Goal: Information Seeking & Learning: Find contact information

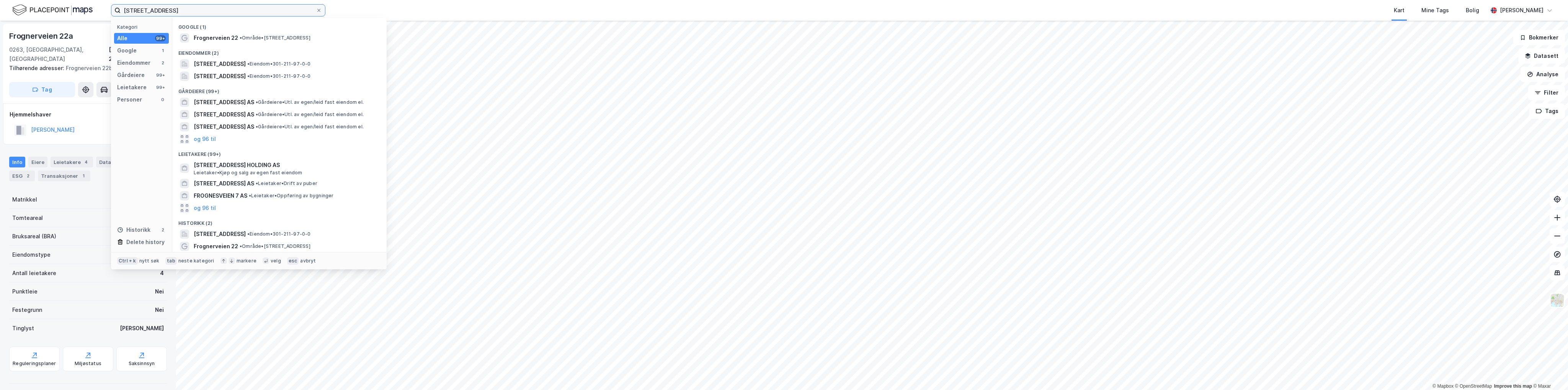
drag, startPoint x: 166, startPoint y: 7, endPoint x: 10, endPoint y: -10, distance: 156.9
click at [10, 0] on html "[STREET_ADDRESS] Kategori Alle 99+ Google 1 Eiendommer 2 Gårdeiere 99+ Leietake…" at bounding box center [784, 195] width 1568 height 390
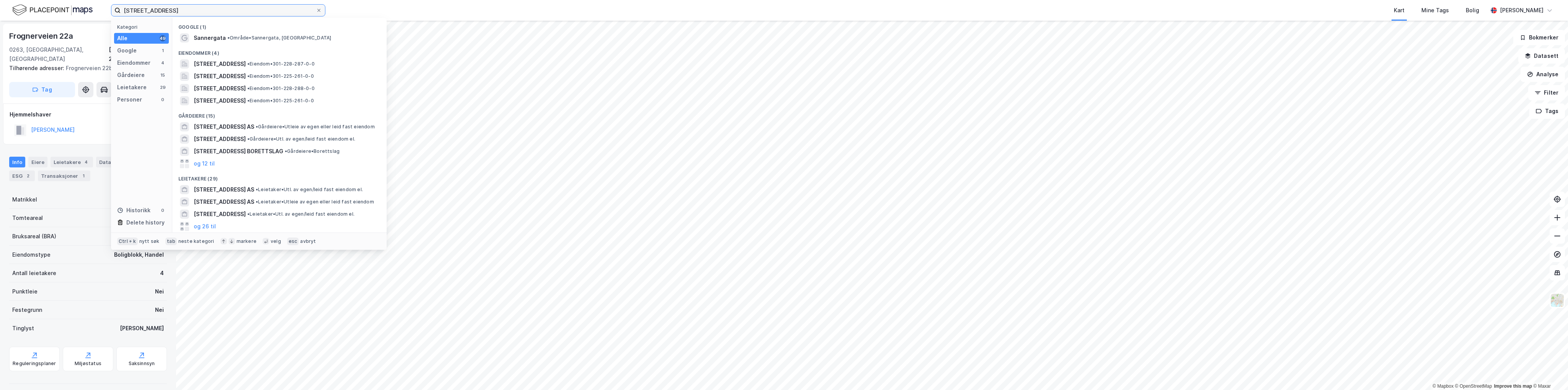
type input "[STREET_ADDRESS]"
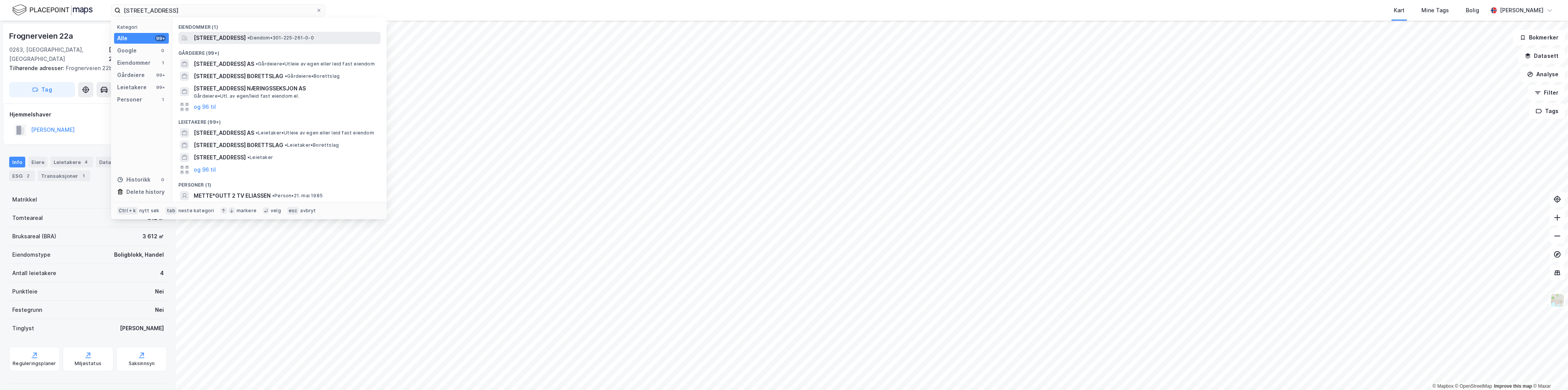
click at [245, 35] on span "[STREET_ADDRESS]" at bounding box center [219, 38] width 52 height 10
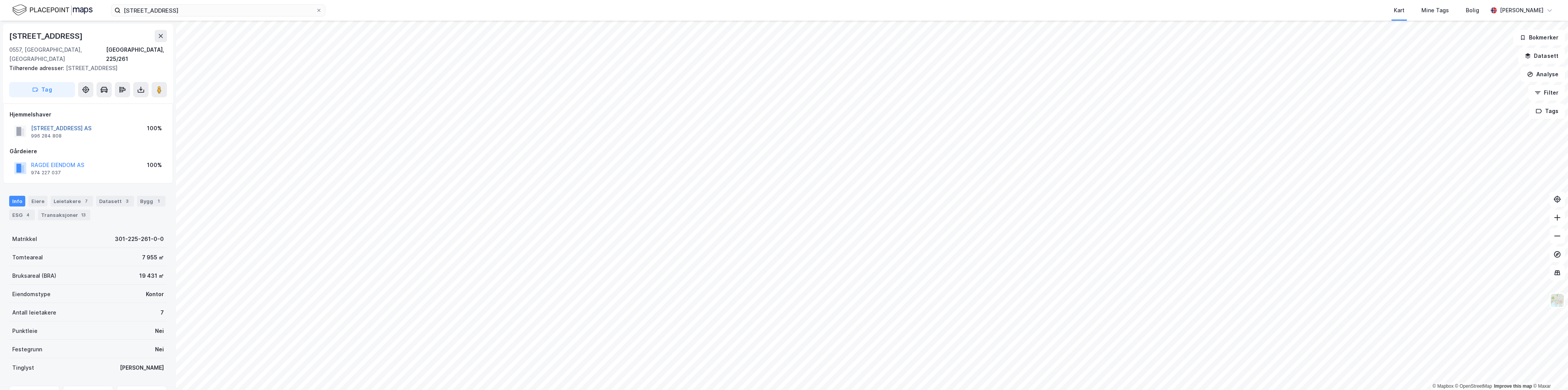
click at [0, 0] on button "[STREET_ADDRESS] AS" at bounding box center [0, 0] width 0 height 0
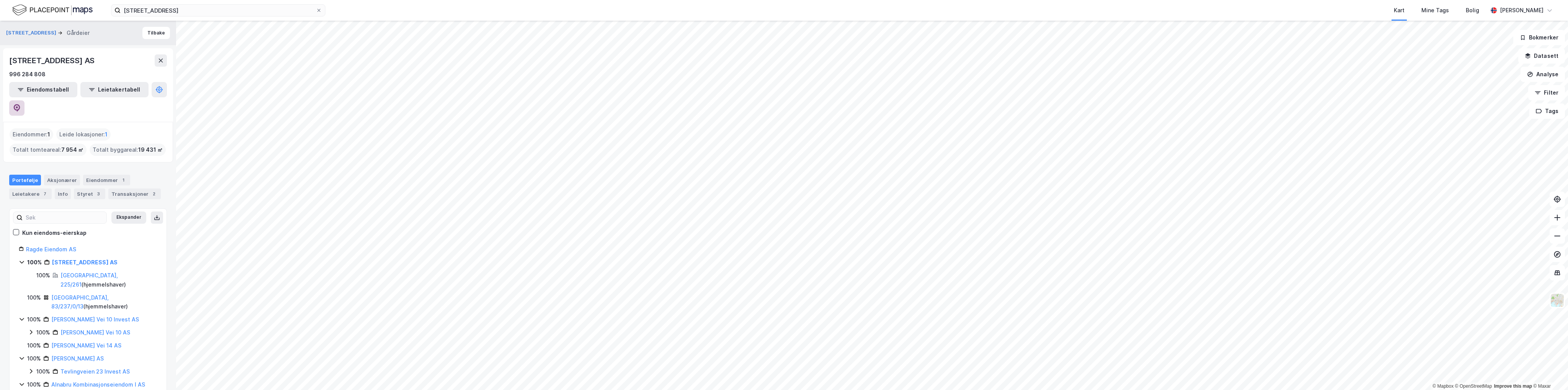
click at [21, 104] on icon at bounding box center [17, 108] width 8 height 8
